Goal: Task Accomplishment & Management: Use online tool/utility

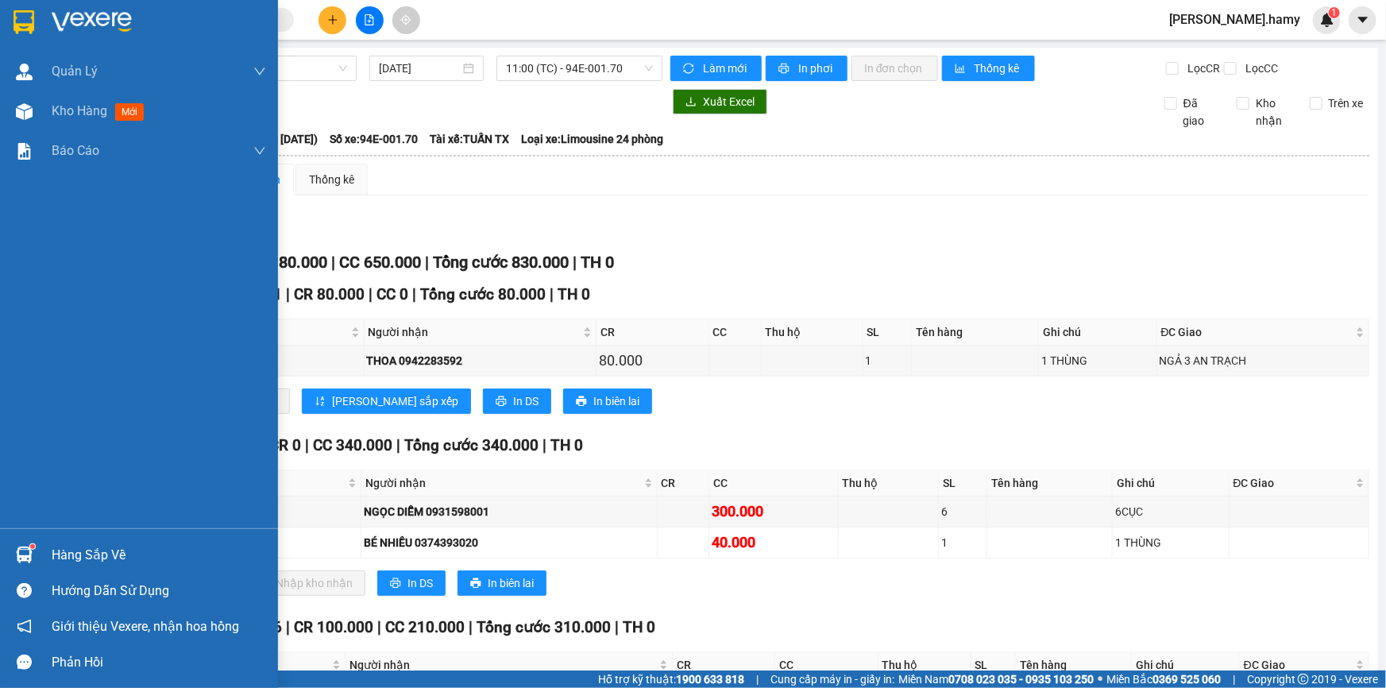
scroll to position [71, 0]
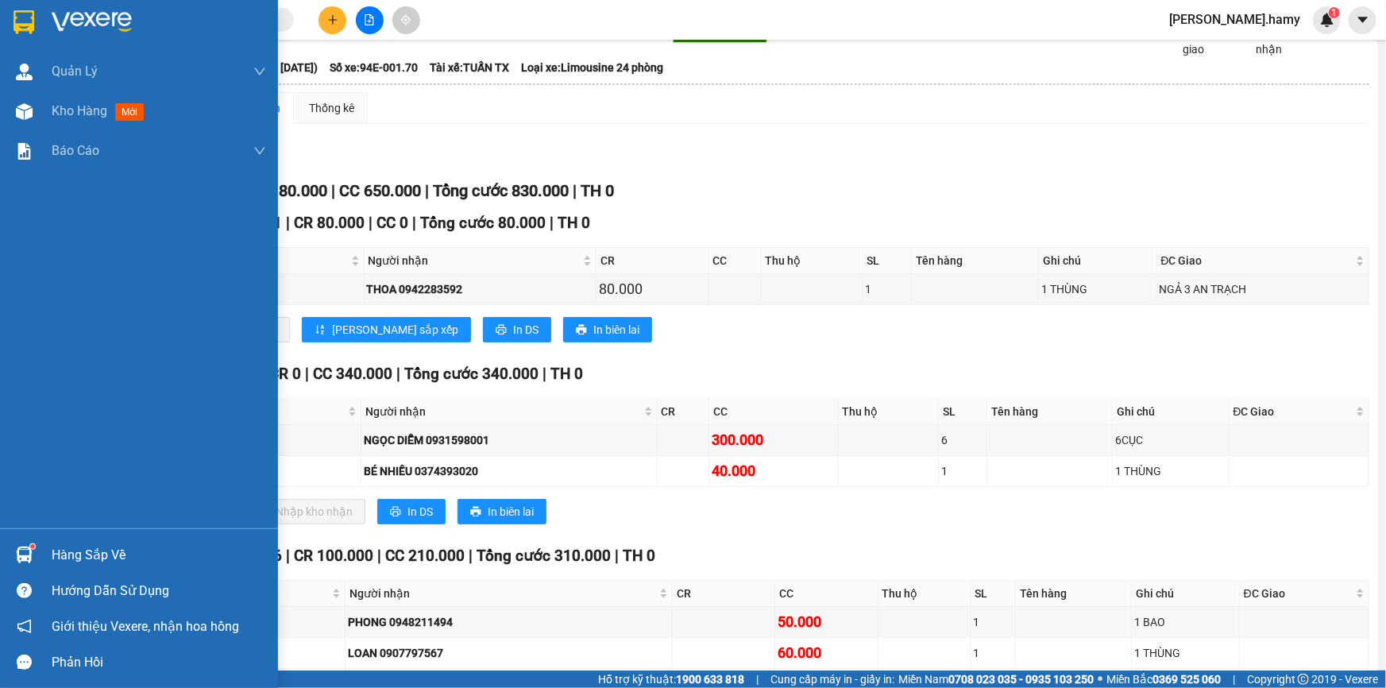
click at [73, 560] on div "Hàng sắp về" at bounding box center [159, 555] width 214 height 24
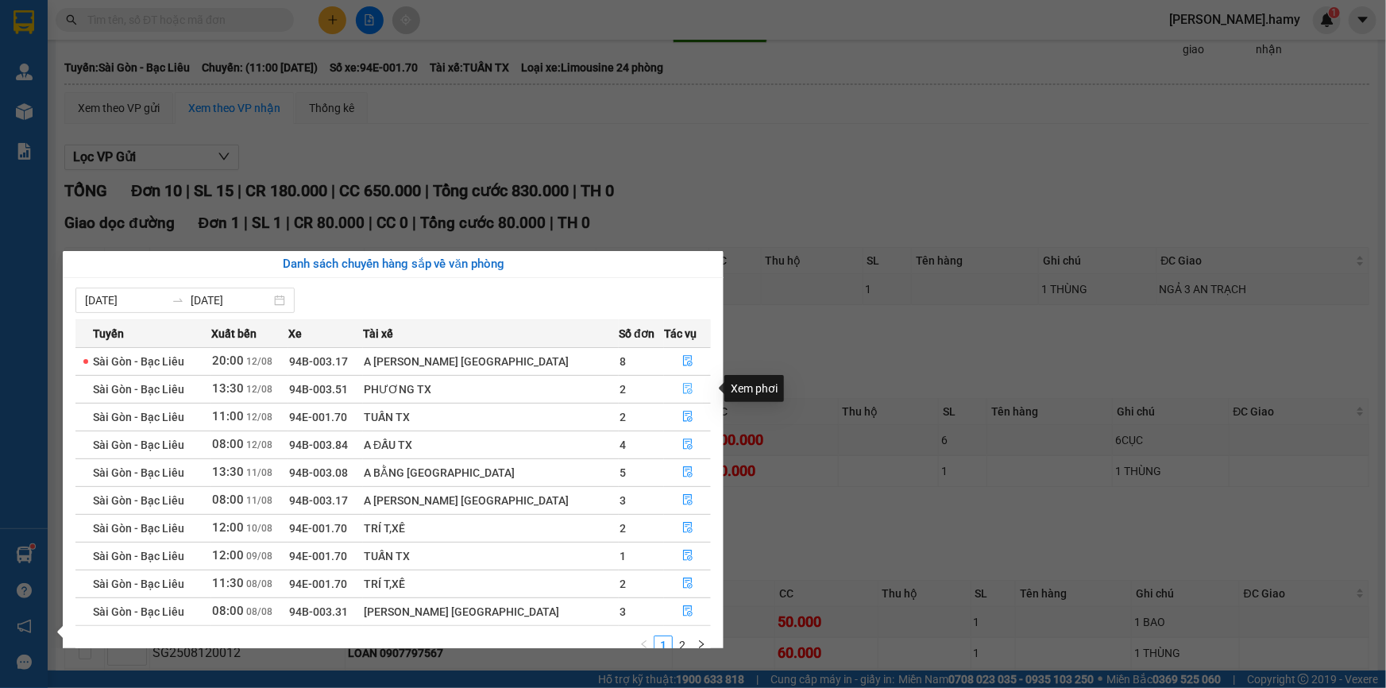
click at [683, 393] on button "button" at bounding box center [688, 388] width 46 height 25
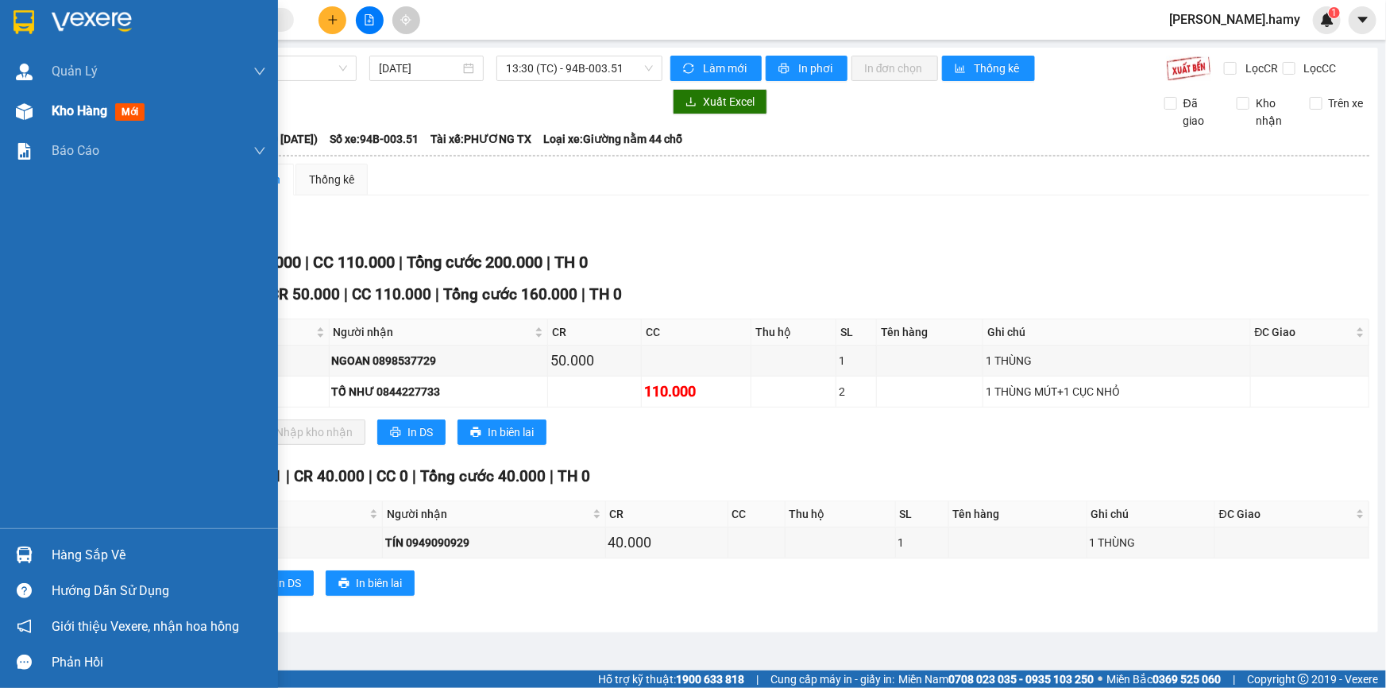
click at [65, 103] on span "Kho hàng" at bounding box center [80, 110] width 56 height 15
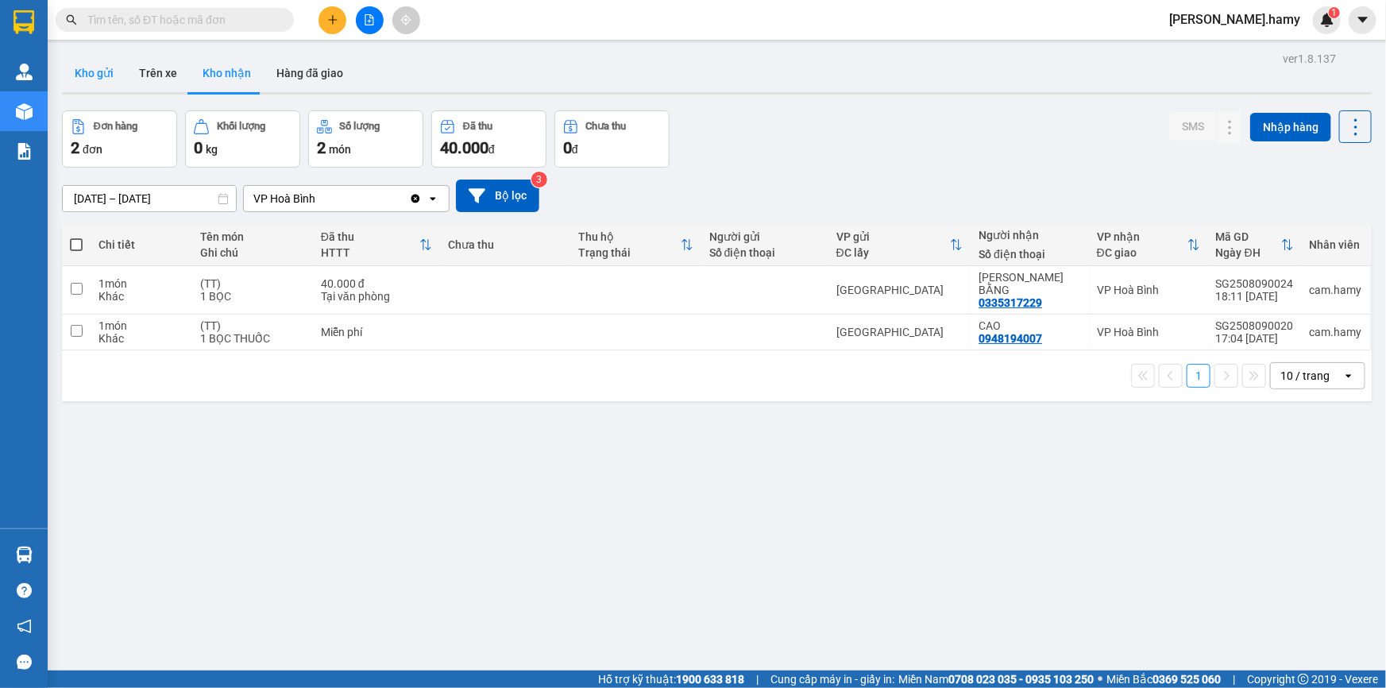
click at [97, 79] on button "Kho gửi" at bounding box center [94, 73] width 64 height 38
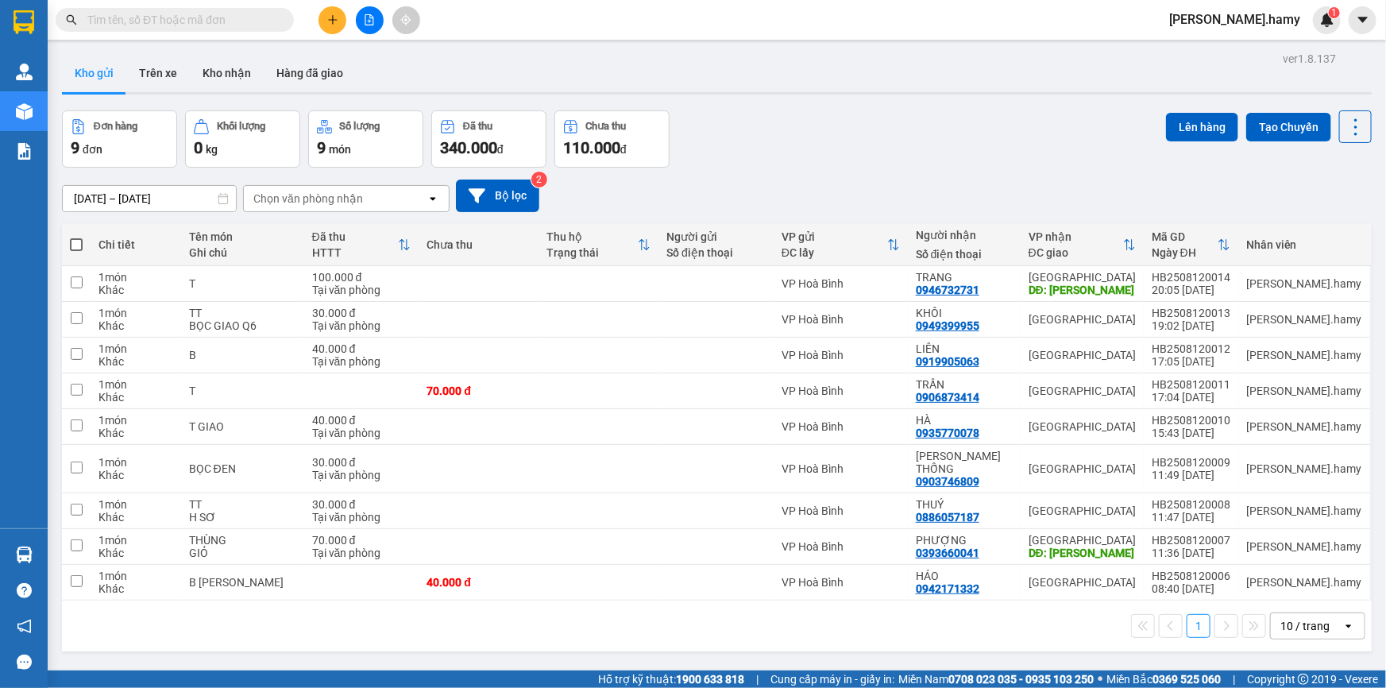
click at [79, 245] on span at bounding box center [76, 244] width 13 height 13
click at [76, 237] on input "checkbox" at bounding box center [76, 237] width 0 height 0
checkbox input "true"
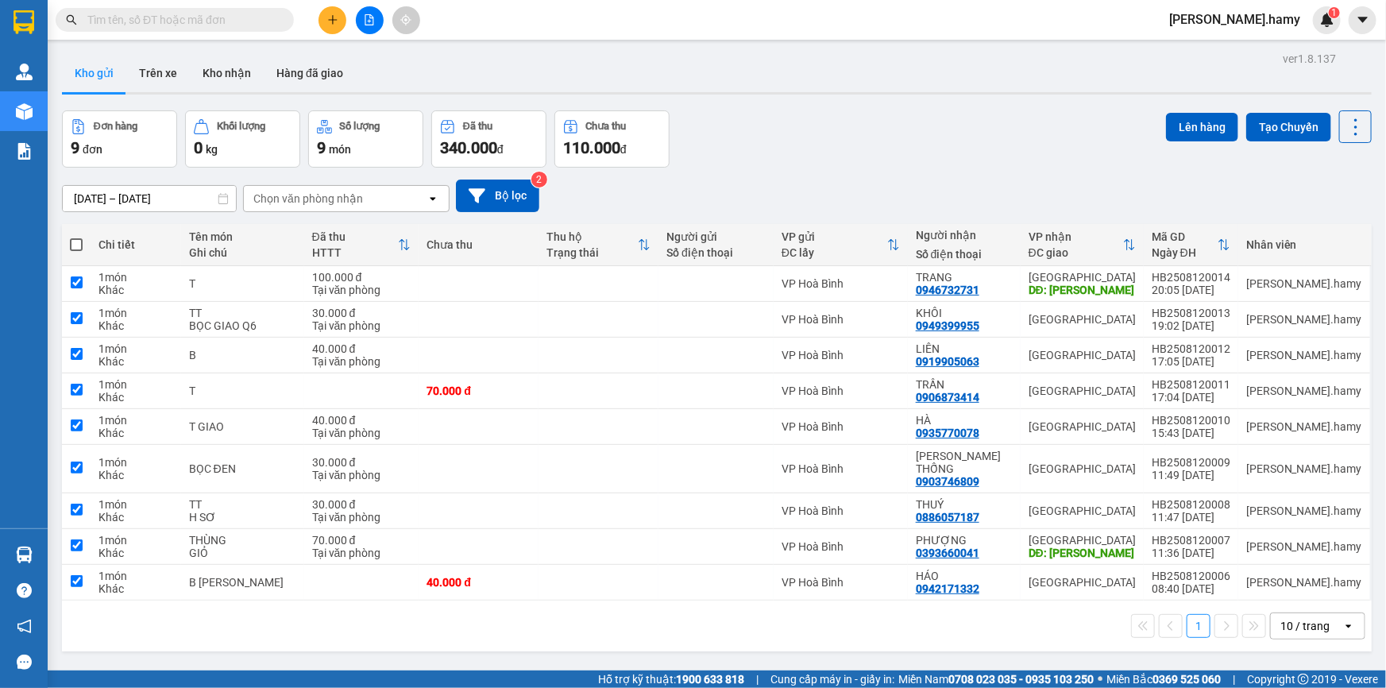
checkbox input "true"
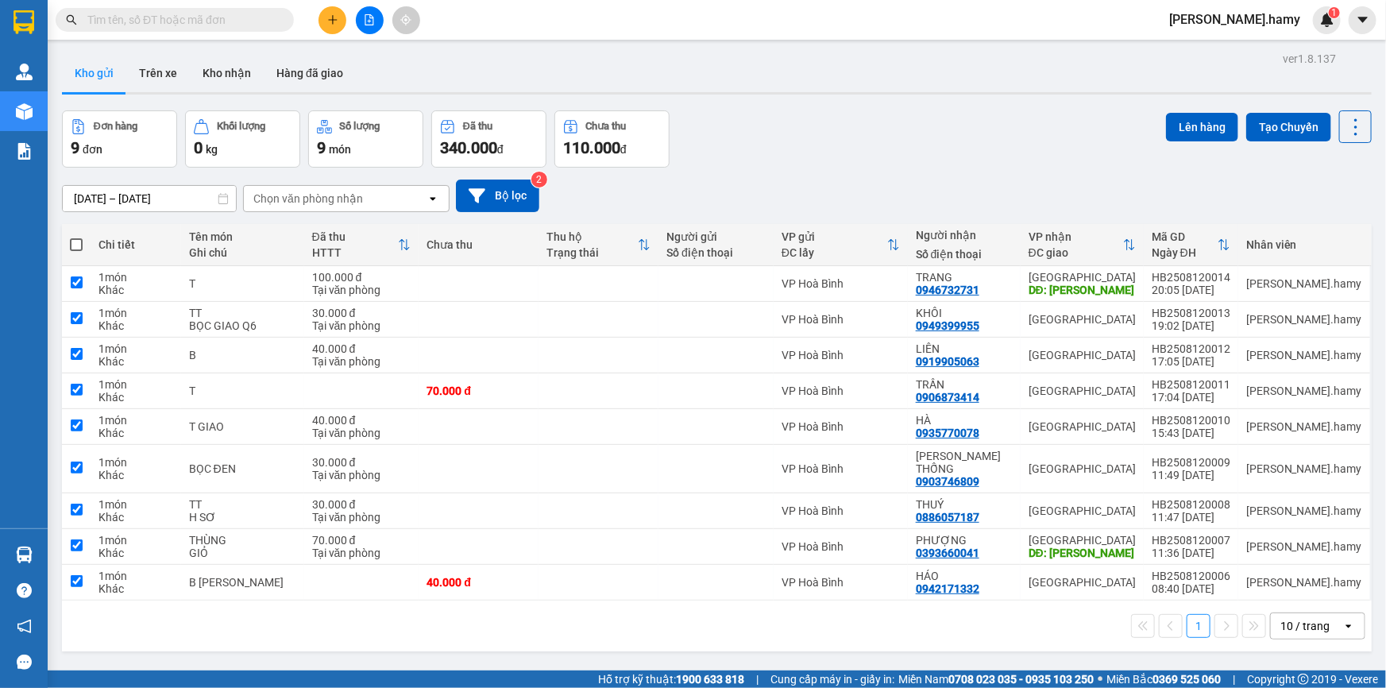
checkbox input "true"
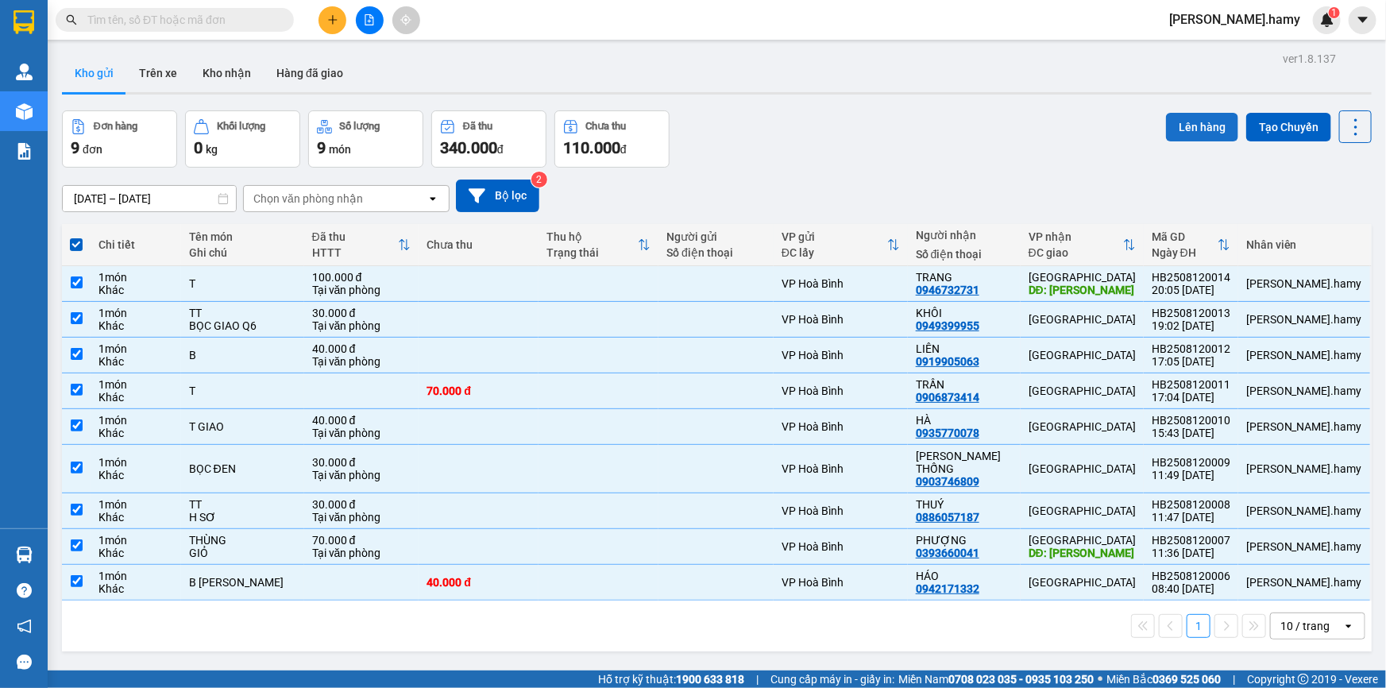
click at [1195, 118] on button "Lên hàng" at bounding box center [1202, 127] width 72 height 29
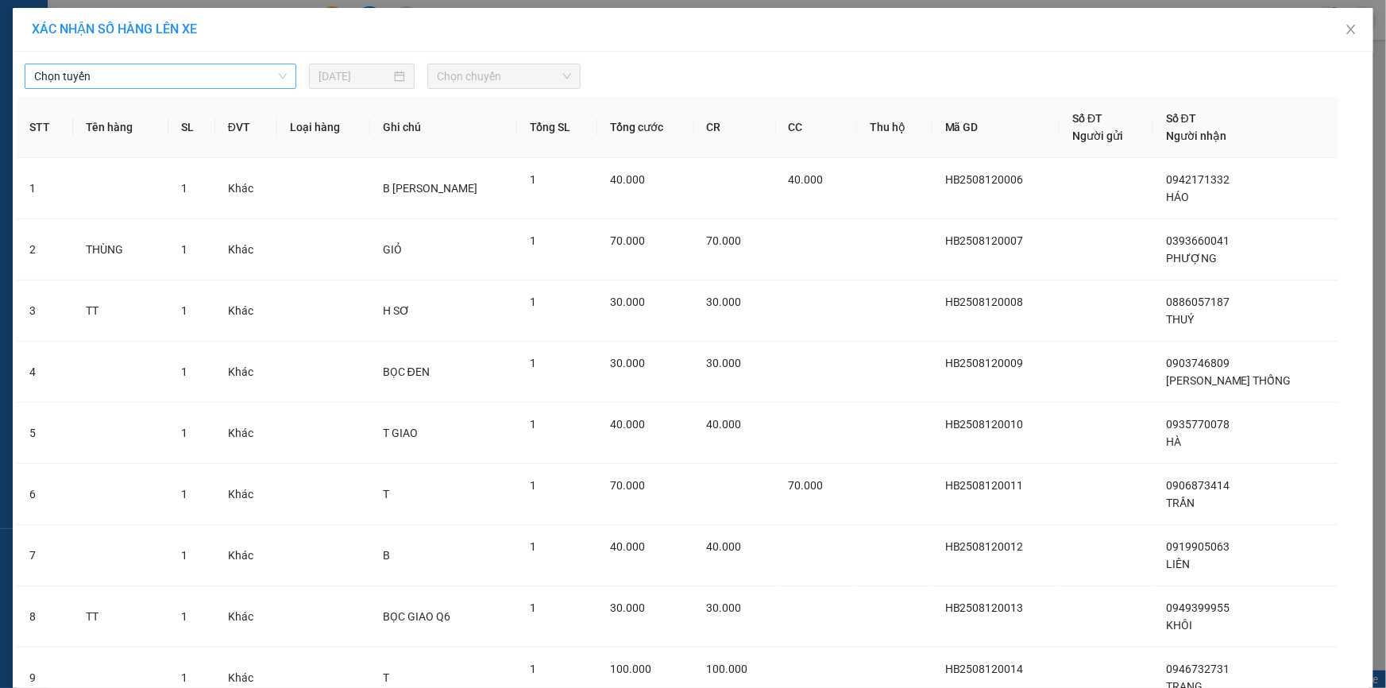
click at [258, 86] on span "Chọn tuyến" at bounding box center [160, 76] width 253 height 24
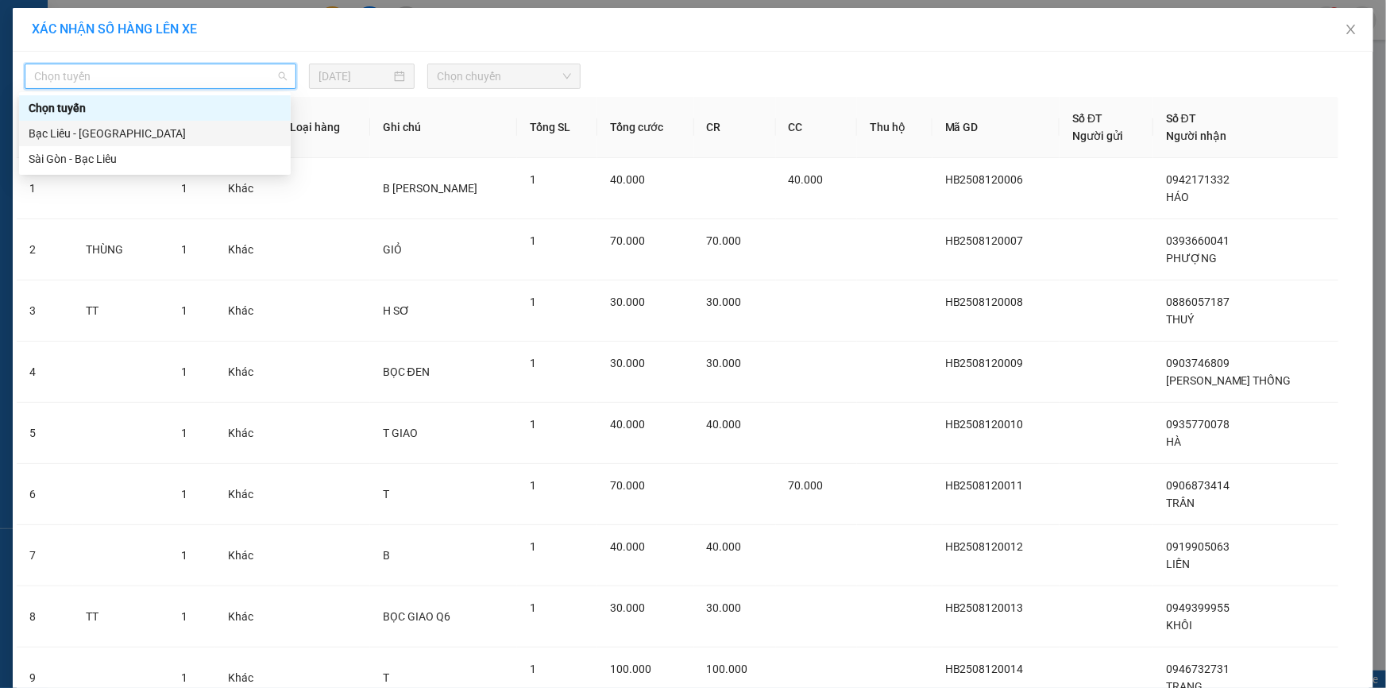
click at [96, 135] on div "Bạc Liêu - [GEOGRAPHIC_DATA]" at bounding box center [155, 133] width 253 height 17
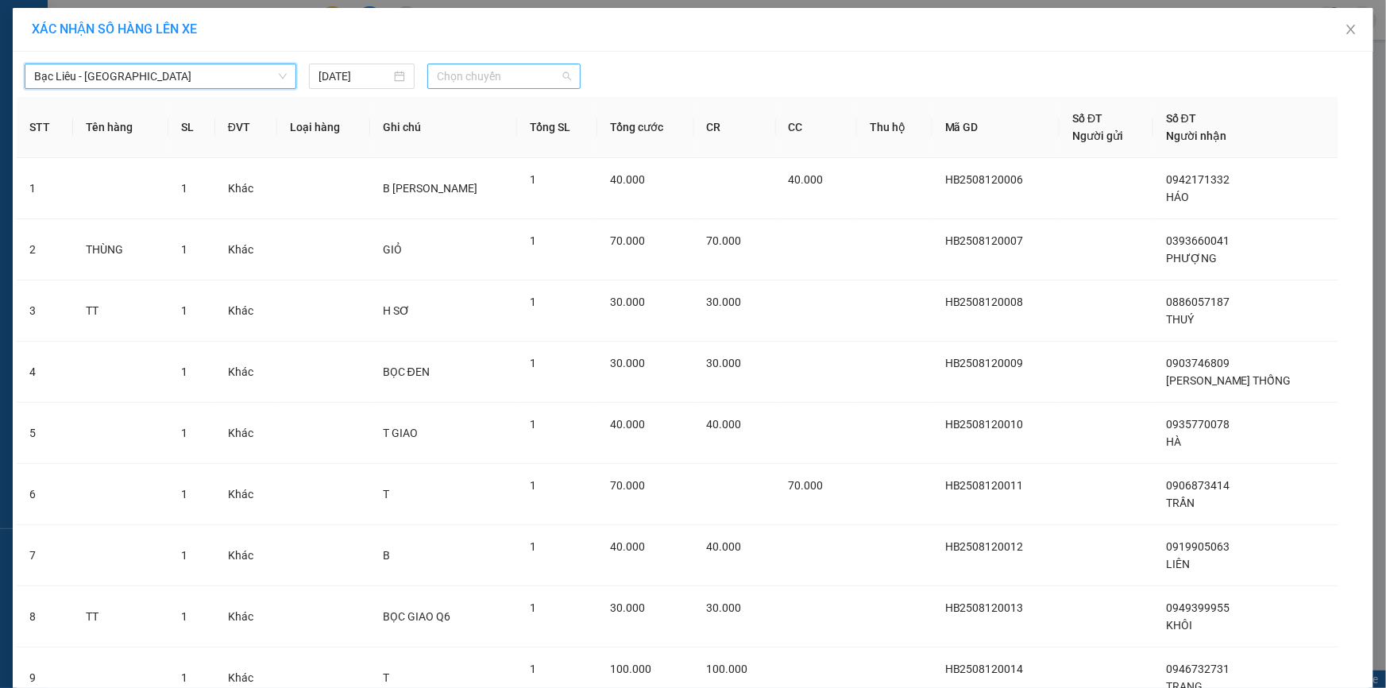
click at [469, 69] on span "Chọn chuyến" at bounding box center [504, 76] width 134 height 24
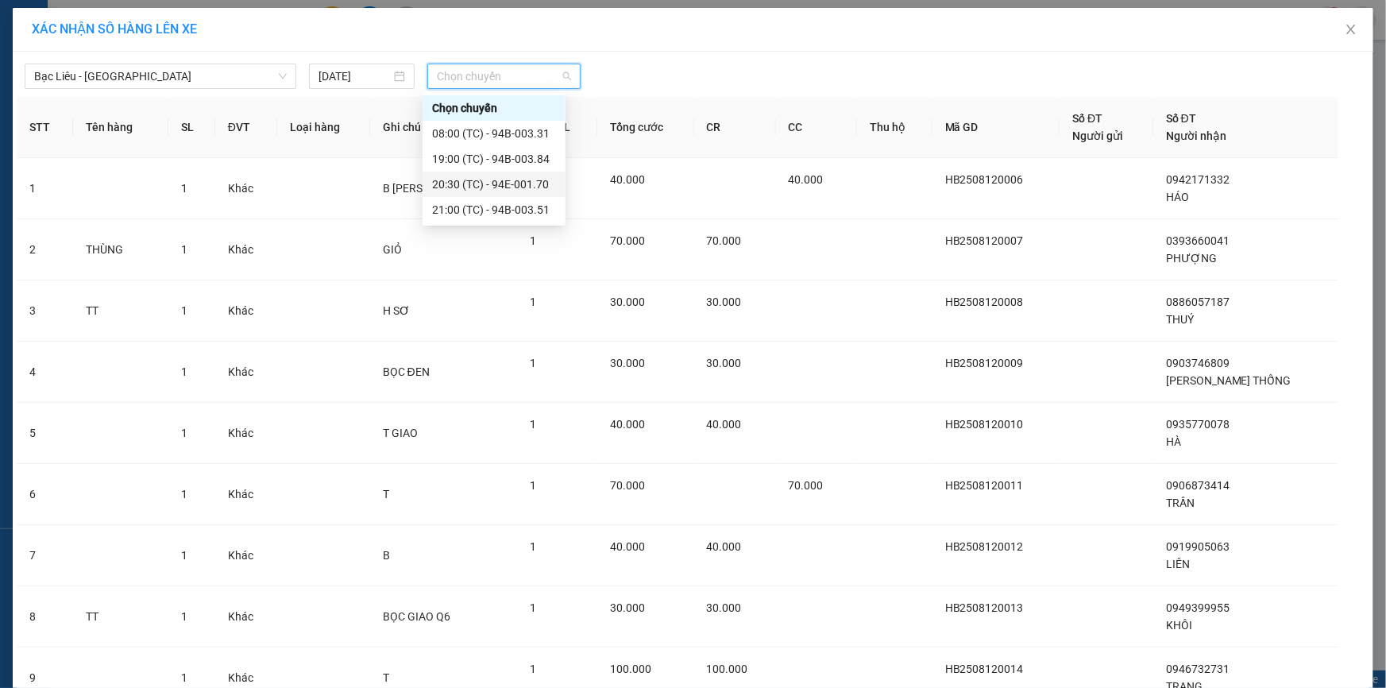
click at [518, 187] on div "20:30 (TC) - 94E-001.70" at bounding box center [494, 184] width 124 height 17
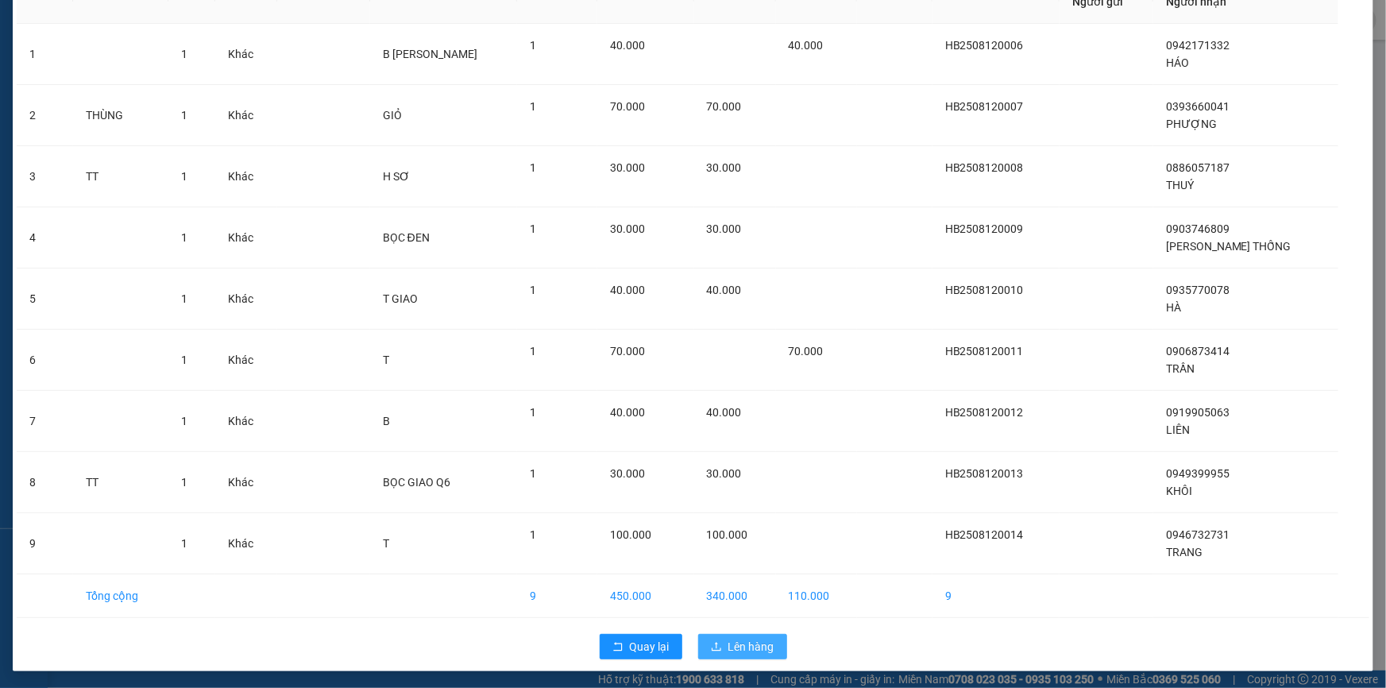
scroll to position [145, 0]
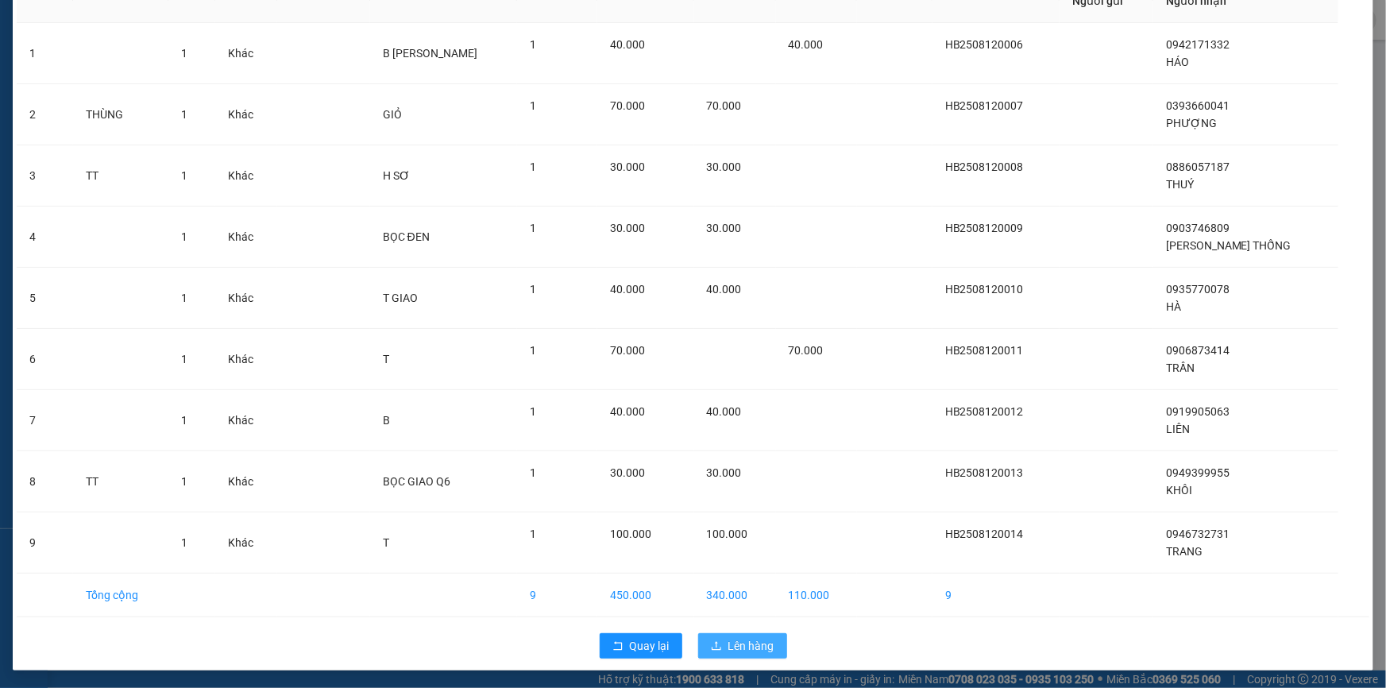
click at [732, 638] on span "Lên hàng" at bounding box center [751, 645] width 46 height 17
